Goal: Find specific page/section: Find specific page/section

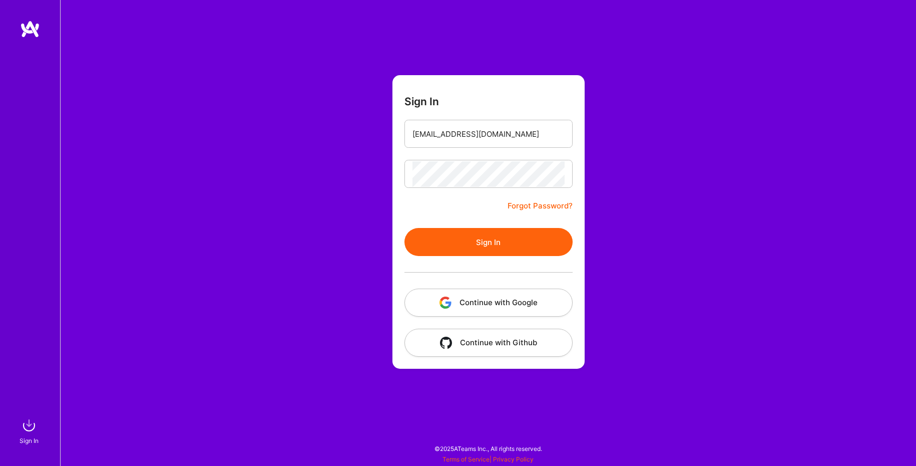
click at [495, 250] on button "Sign In" at bounding box center [489, 242] width 168 height 28
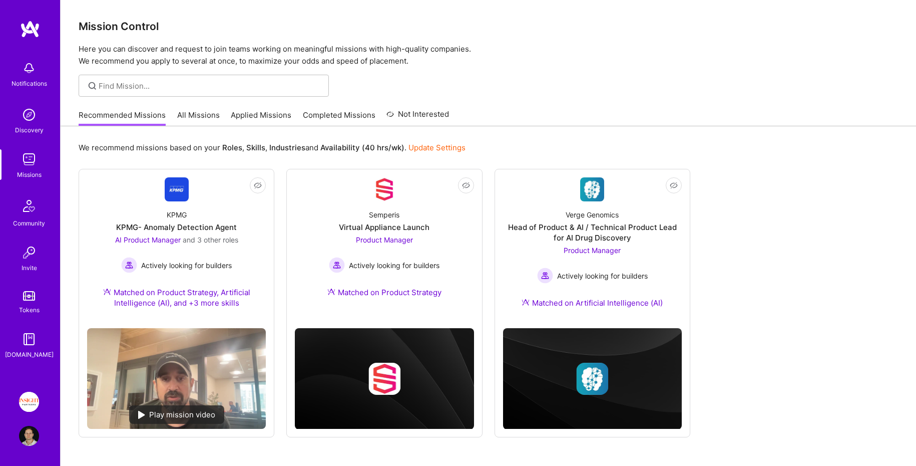
click at [26, 33] on img at bounding box center [30, 29] width 20 height 18
click at [28, 414] on div "Insight Partners: Data & AI - Sourcing Profile" at bounding box center [30, 419] width 23 height 54
click at [27, 403] on img at bounding box center [29, 402] width 20 height 20
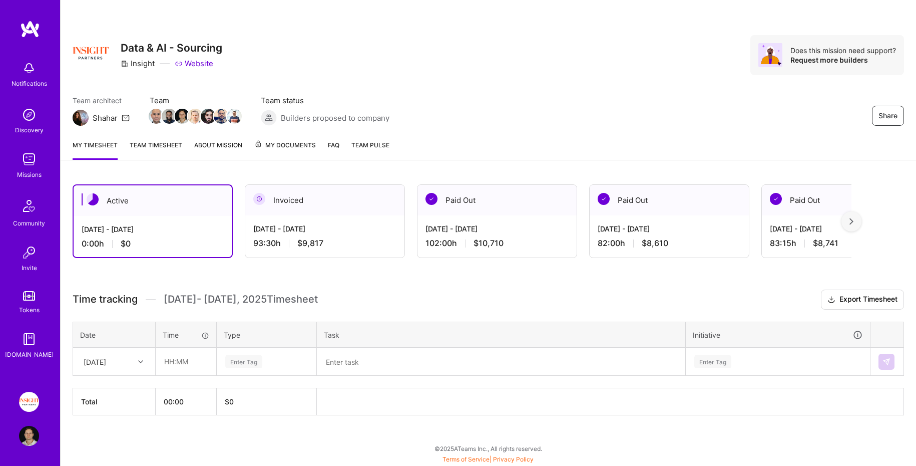
click at [32, 32] on img at bounding box center [30, 29] width 20 height 18
